Goal: Information Seeking & Learning: Check status

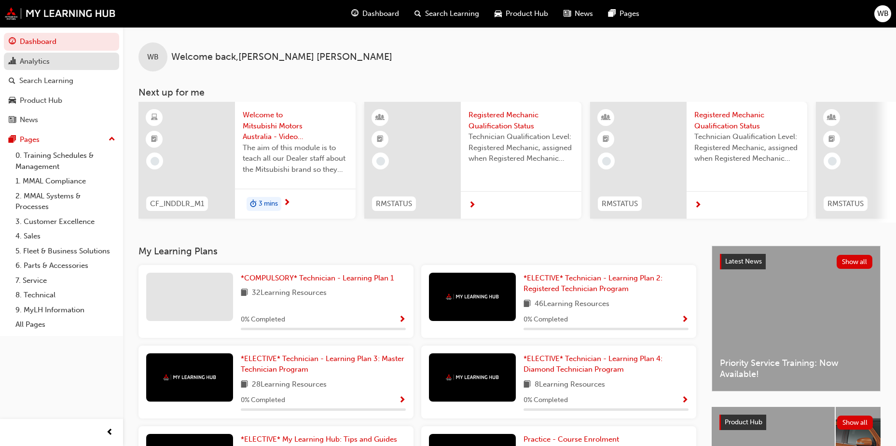
click at [27, 61] on div "Analytics" at bounding box center [35, 61] width 30 height 11
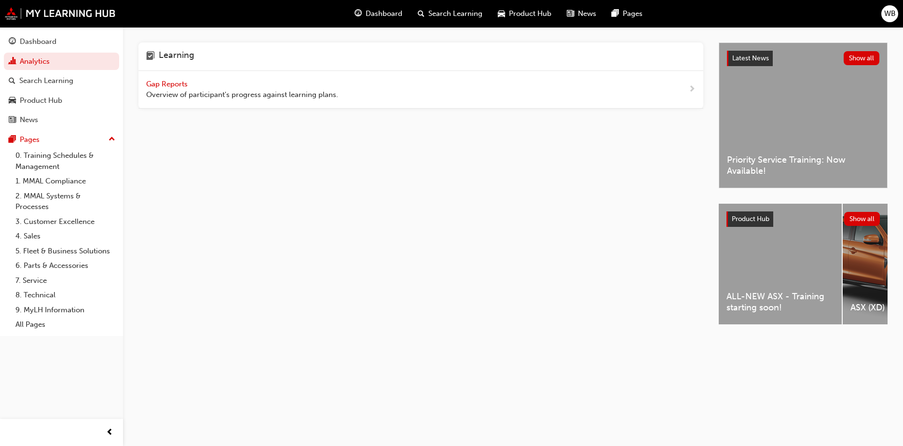
click at [168, 84] on span "Gap Reports" at bounding box center [167, 84] width 43 height 9
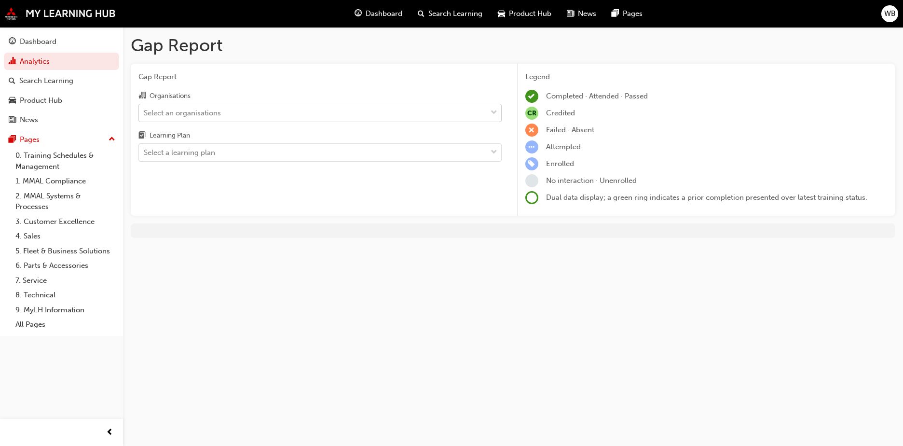
click at [171, 111] on div "Select an organisations" at bounding box center [182, 112] width 77 height 11
click at [145, 111] on input "Organisations Select an organisations" at bounding box center [144, 112] width 1 height 8
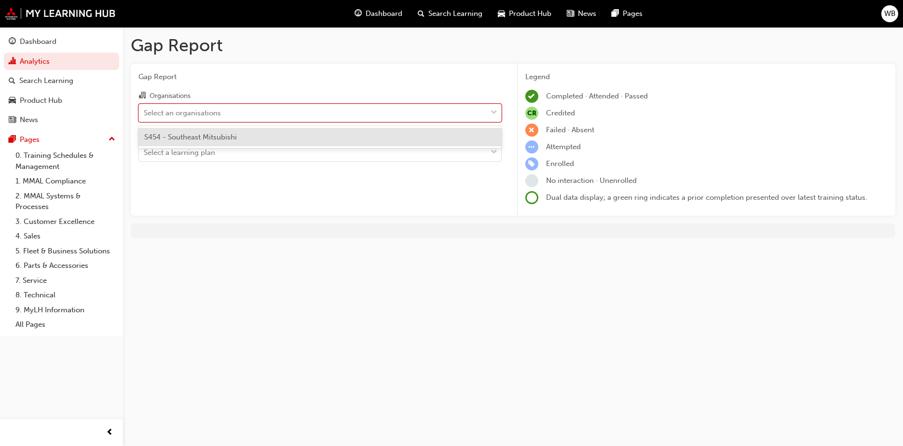
click at [179, 142] on div "S454 - Southeast Mitsubishi" at bounding box center [319, 137] width 363 height 19
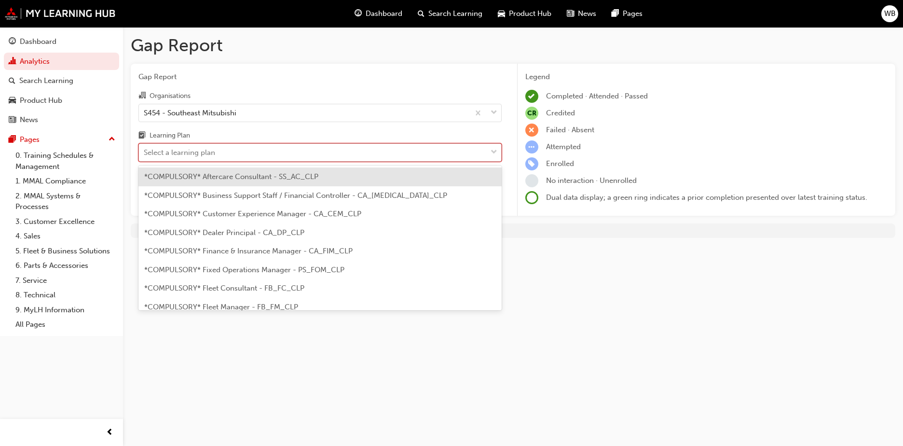
click at [191, 151] on div "Select a learning plan" at bounding box center [179, 152] width 71 height 11
click at [145, 151] on input "Learning Plan option *COMPULSORY* Aftercare Consultant - SS_AC_CLP focused, 1 o…" at bounding box center [144, 152] width 1 height 8
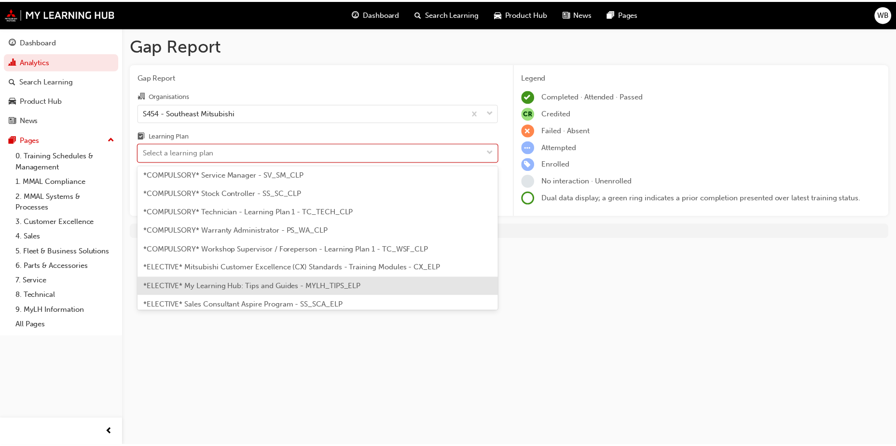
scroll to position [338, 0]
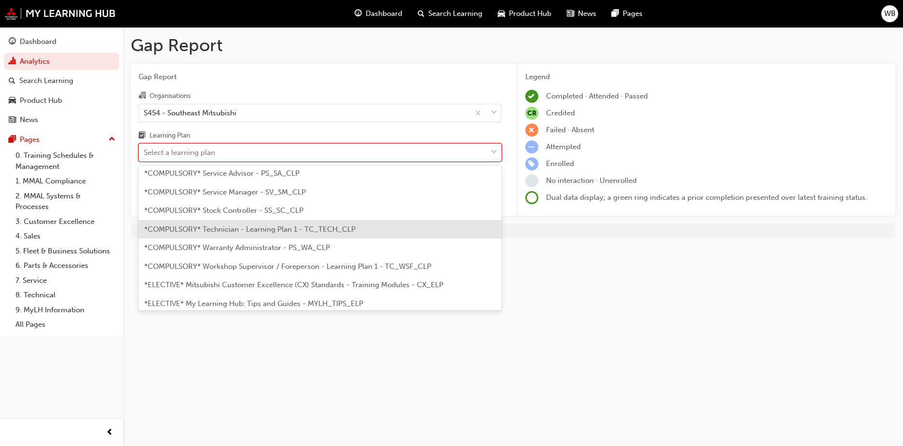
click at [371, 231] on div "*COMPULSORY* Technician - Learning Plan 1 - TC_TECH_CLP" at bounding box center [319, 229] width 363 height 19
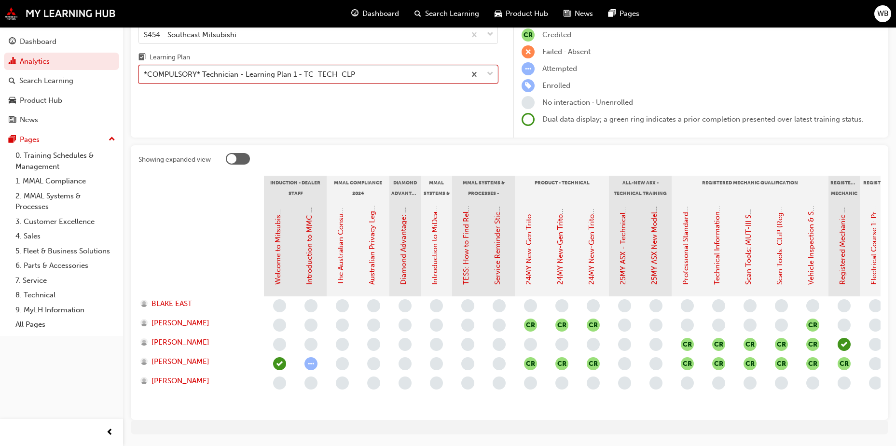
scroll to position [113, 0]
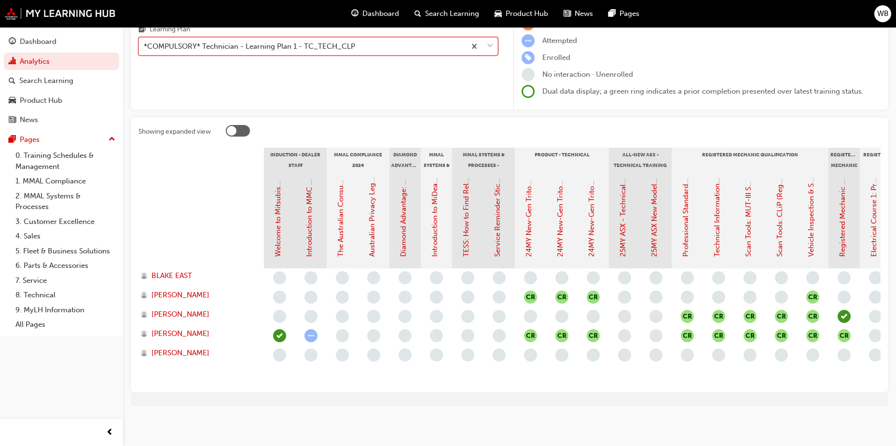
click at [880, 16] on span "WB" at bounding box center [883, 13] width 12 height 11
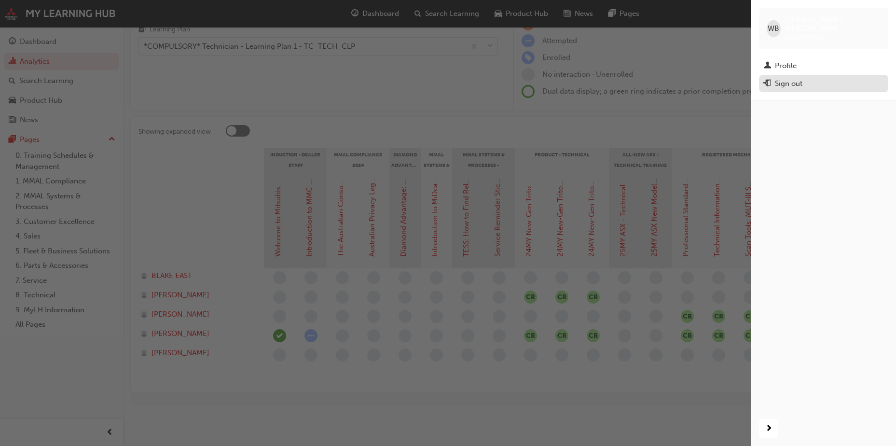
click at [807, 78] on div "Sign out" at bounding box center [824, 84] width 120 height 12
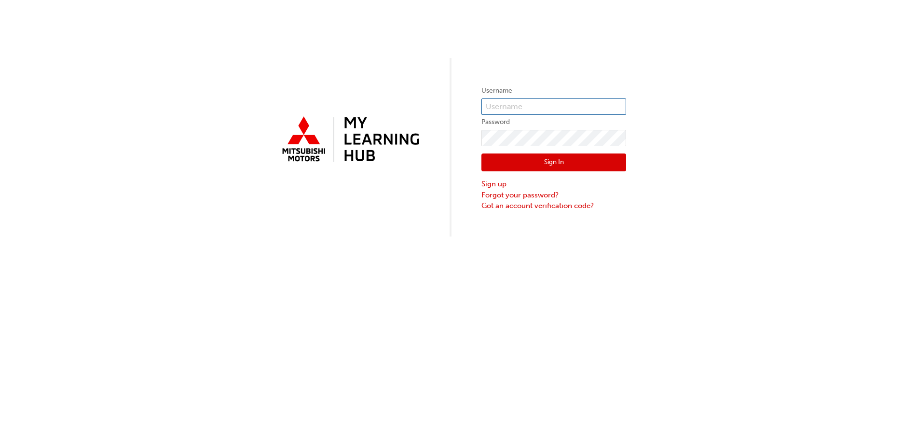
type input "0005922948"
click at [542, 170] on button "Sign In" at bounding box center [553, 162] width 145 height 18
